Goal: Navigation & Orientation: Find specific page/section

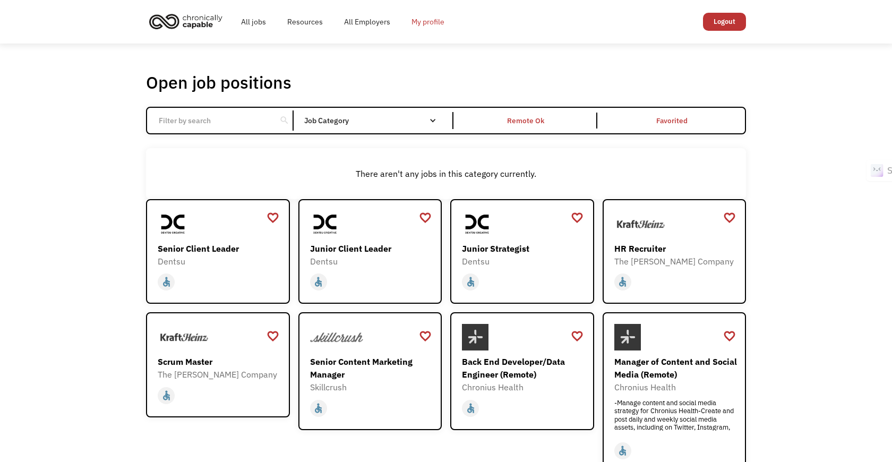
click at [419, 24] on link "My profile" at bounding box center [428, 22] width 54 height 34
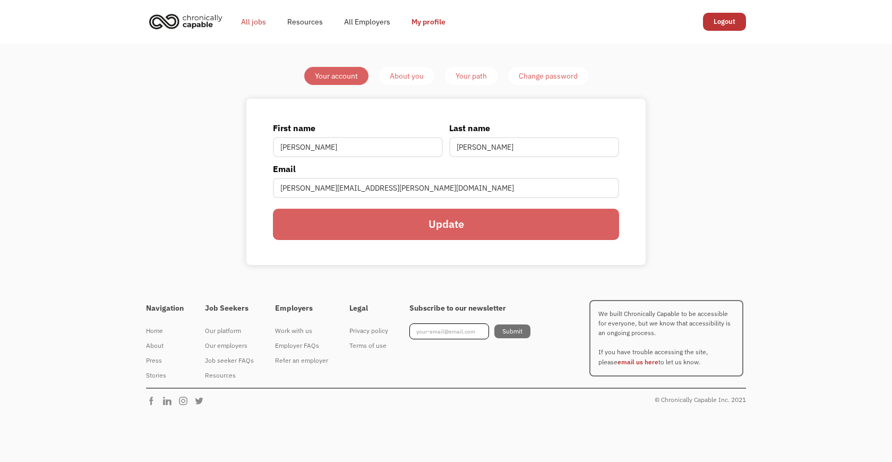
click at [262, 24] on link "All jobs" at bounding box center [254, 22] width 46 height 34
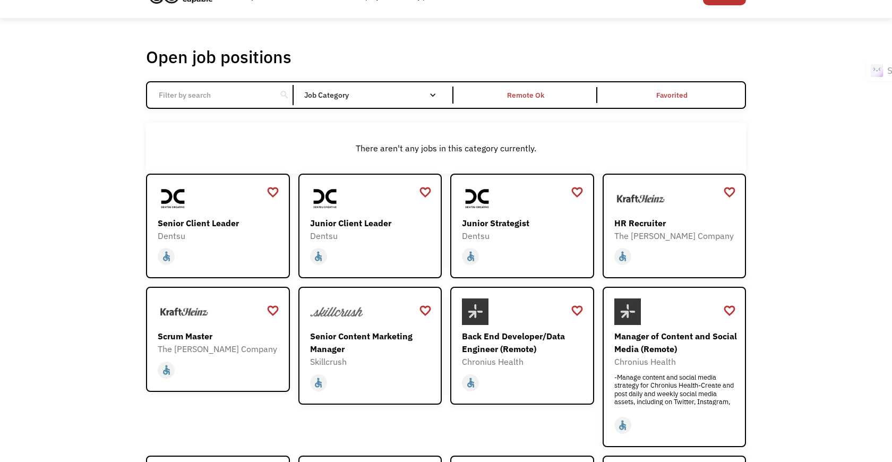
scroll to position [24, 0]
